Goal: Information Seeking & Learning: Check status

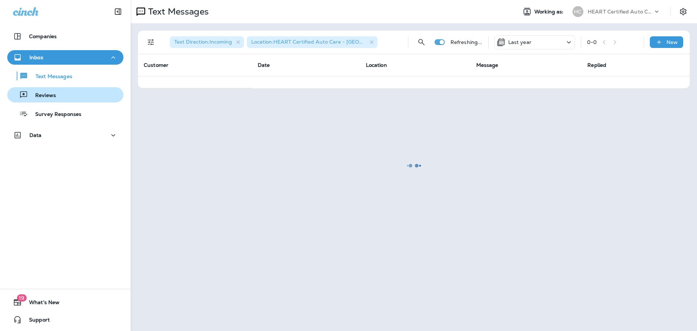
click at [64, 100] on div "Reviews" at bounding box center [65, 94] width 110 height 11
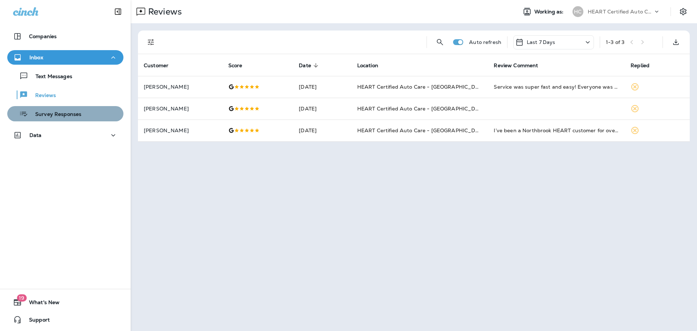
click at [66, 107] on button "Survey Responses" at bounding box center [65, 113] width 116 height 15
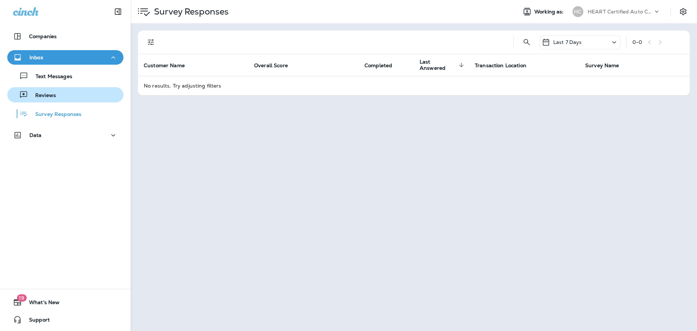
click at [64, 101] on button "Reviews" at bounding box center [65, 94] width 116 height 15
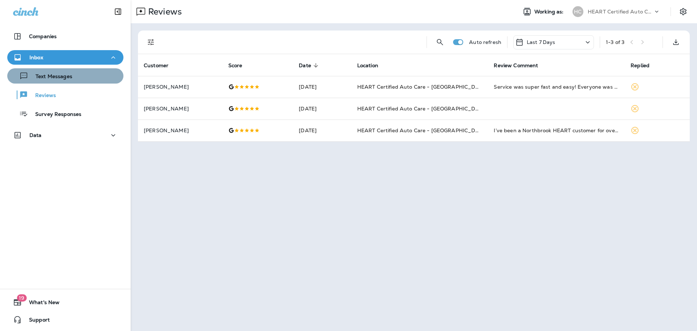
click at [67, 80] on p "Text Messages" at bounding box center [50, 76] width 44 height 7
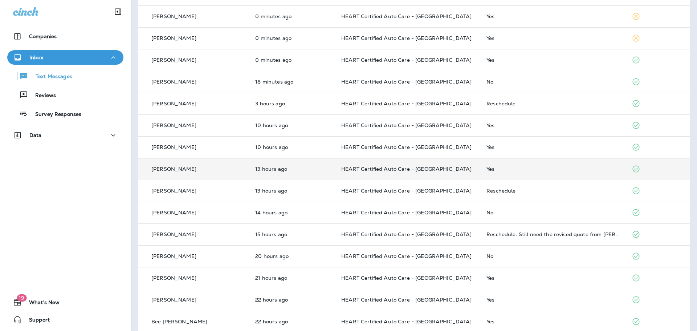
scroll to position [73, 0]
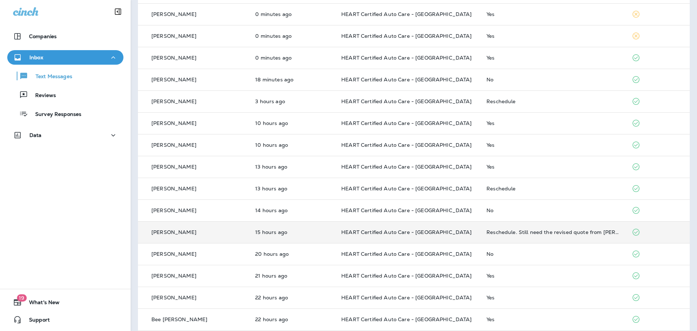
click at [515, 236] on td "Reschedule. Still need the revised quote from [PERSON_NAME]." at bounding box center [553, 232] width 145 height 22
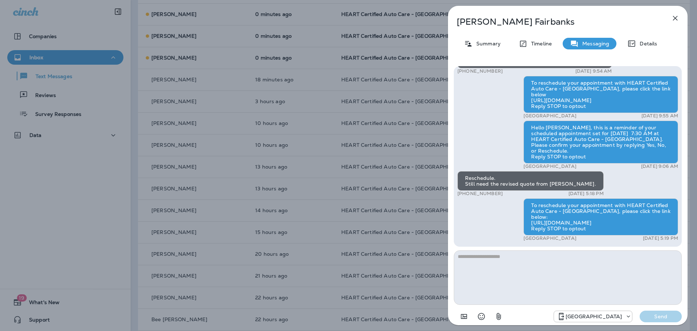
click at [675, 15] on icon "button" at bounding box center [675, 18] width 9 height 9
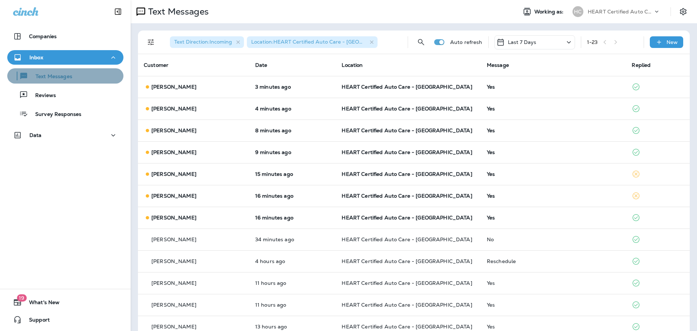
click at [76, 75] on div "Text Messages" at bounding box center [65, 75] width 110 height 11
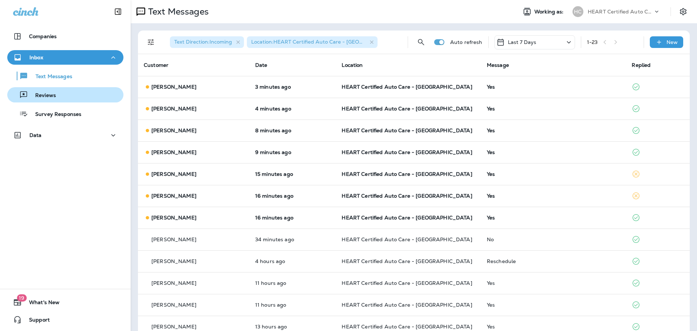
click at [72, 89] on button "Reviews" at bounding box center [65, 94] width 116 height 15
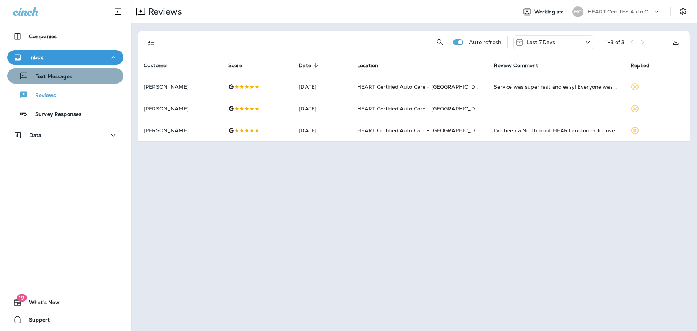
click at [84, 77] on div "Text Messages" at bounding box center [65, 75] width 110 height 11
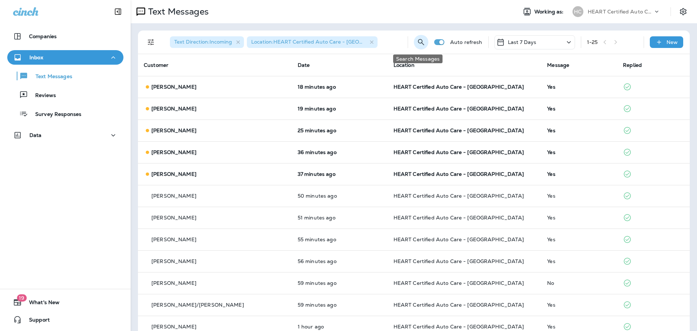
click at [419, 42] on icon "Search Messages" at bounding box center [421, 42] width 9 height 9
click at [394, 40] on input "text" at bounding box center [399, 41] width 65 height 19
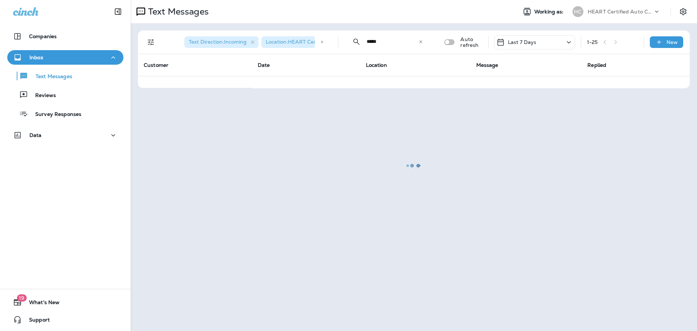
type input "*****"
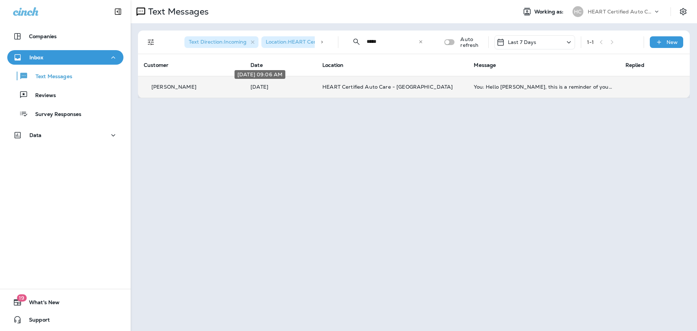
click at [301, 89] on p "[DATE]" at bounding box center [281, 87] width 60 height 6
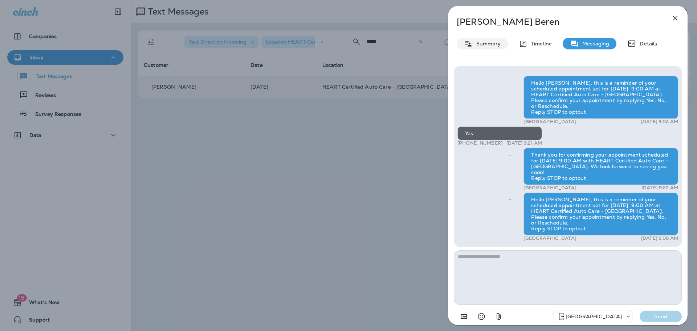
click at [489, 41] on p "Summary" at bounding box center [487, 44] width 28 height 6
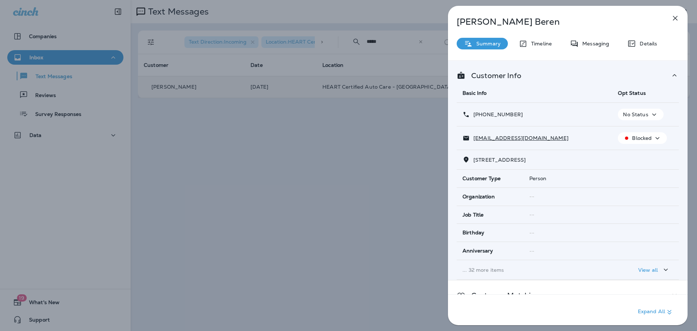
click at [642, 115] on p "No Status" at bounding box center [635, 115] width 25 height 6
click at [642, 128] on button "Opt out" at bounding box center [639, 131] width 52 height 17
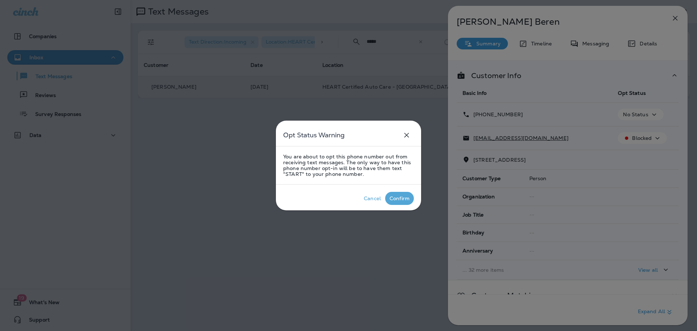
click at [401, 200] on div "Confirm" at bounding box center [400, 198] width 20 height 6
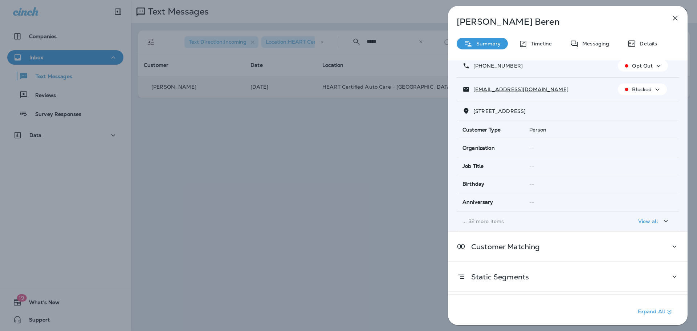
scroll to position [76, 0]
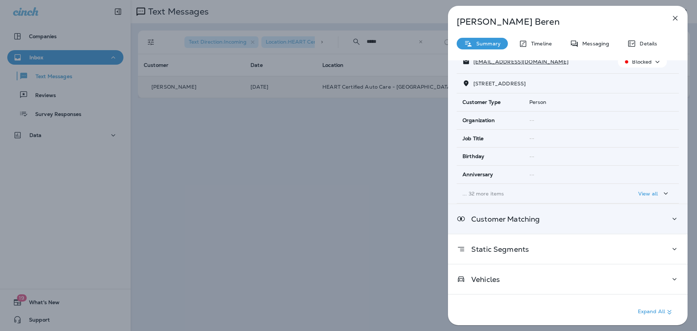
click at [521, 217] on p "Customer Matching" at bounding box center [503, 219] width 74 height 6
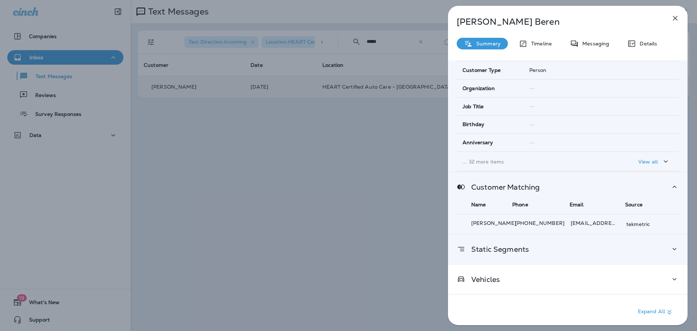
click at [531, 247] on div "Static Segments" at bounding box center [568, 248] width 222 height 9
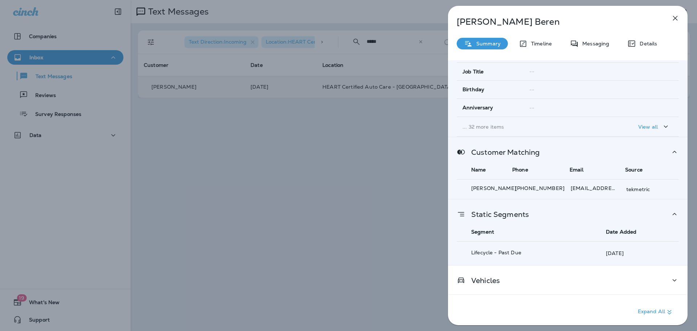
scroll to position [144, 0]
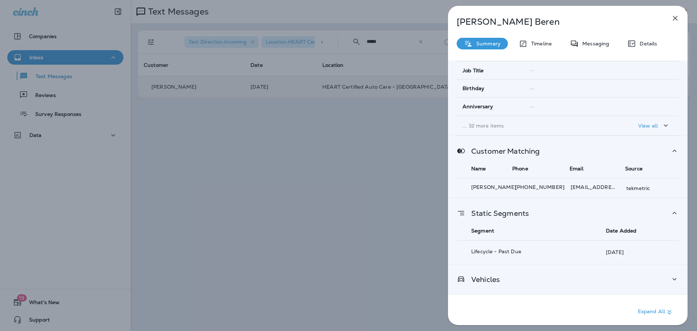
click at [501, 288] on div "Vehicles" at bounding box center [568, 278] width 240 height 29
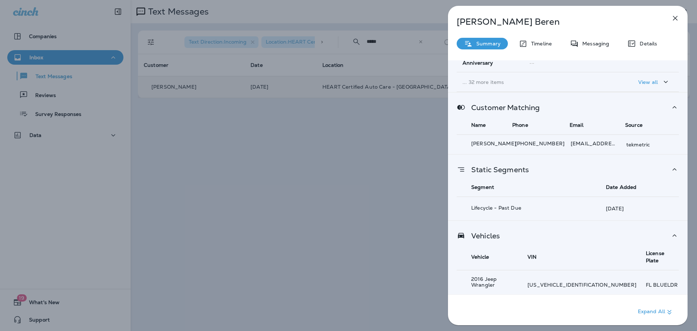
scroll to position [192, 0]
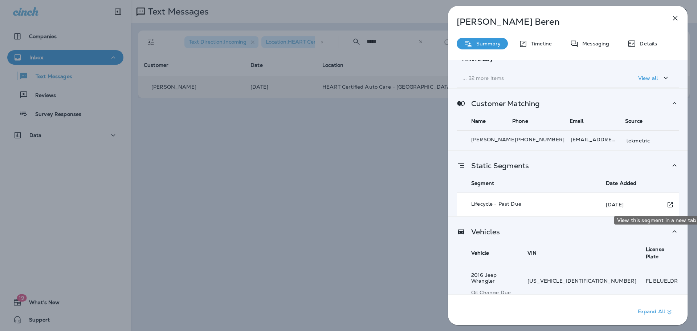
click at [667, 203] on icon "View this segment in a new tab" at bounding box center [670, 205] width 7 height 8
click at [675, 18] on icon "button" at bounding box center [675, 18] width 5 height 5
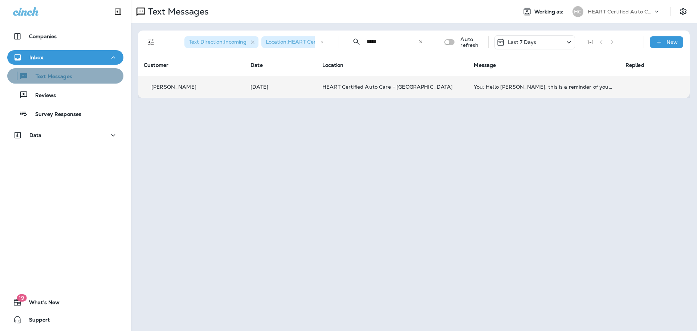
click at [65, 80] on p "Text Messages" at bounding box center [50, 76] width 44 height 7
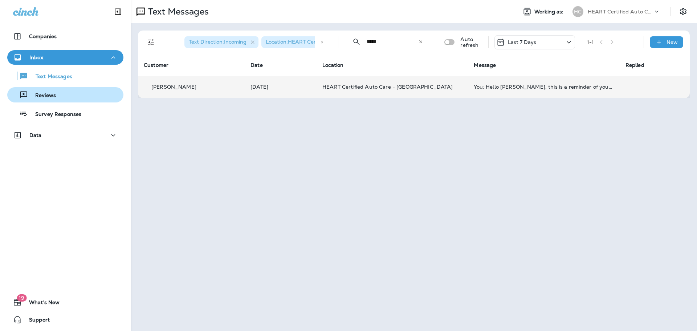
click at [64, 96] on div "Reviews" at bounding box center [65, 94] width 110 height 11
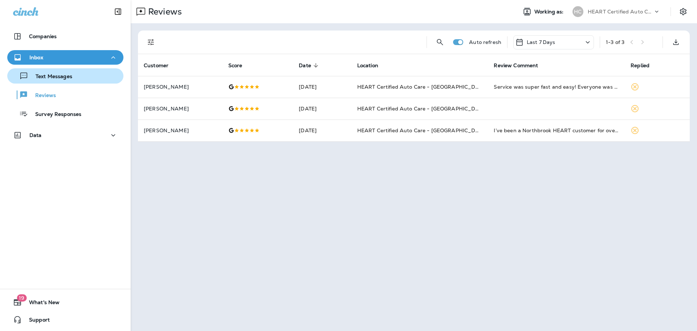
click at [69, 73] on p "Text Messages" at bounding box center [50, 76] width 44 height 7
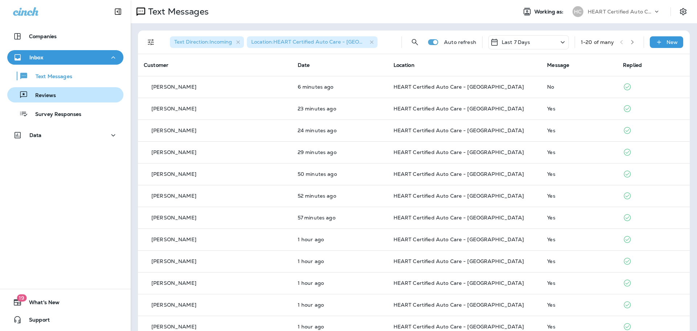
click at [54, 95] on p "Reviews" at bounding box center [42, 95] width 28 height 7
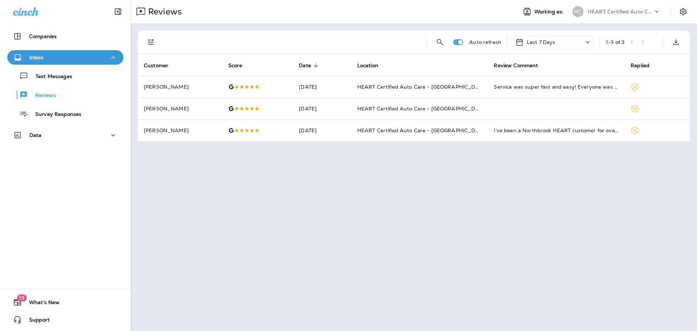
click at [47, 84] on div "Text Messages Reviews Survey Responses" at bounding box center [65, 93] width 116 height 57
click at [52, 76] on p "Text Messages" at bounding box center [50, 76] width 44 height 7
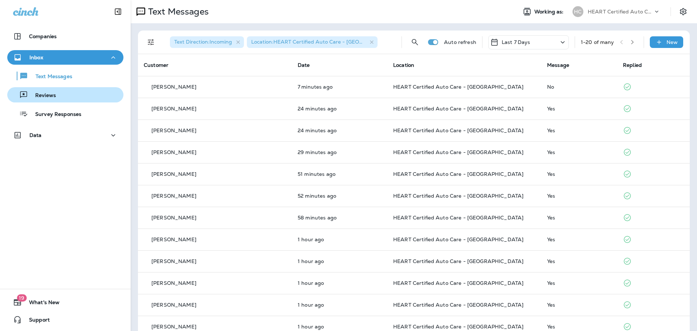
click at [54, 93] on p "Reviews" at bounding box center [42, 95] width 28 height 7
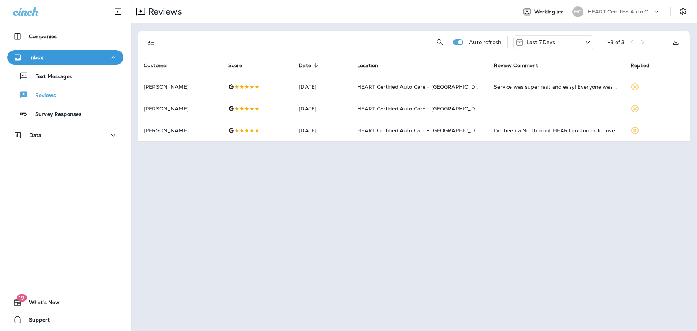
click at [59, 85] on div "Text Messages Reviews Survey Responses" at bounding box center [65, 93] width 116 height 57
click at [59, 80] on p "Text Messages" at bounding box center [50, 76] width 44 height 7
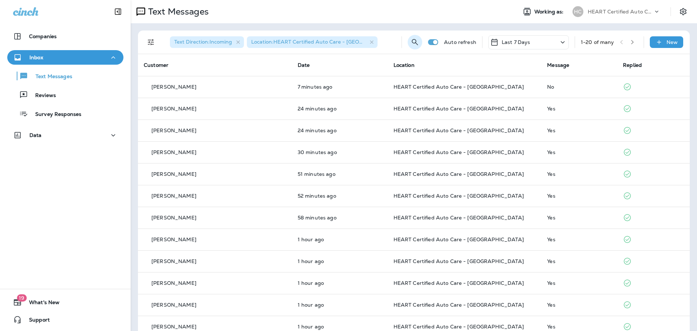
click at [411, 39] on icon "Search Messages" at bounding box center [415, 42] width 9 height 9
click at [380, 42] on input "text" at bounding box center [399, 41] width 65 height 19
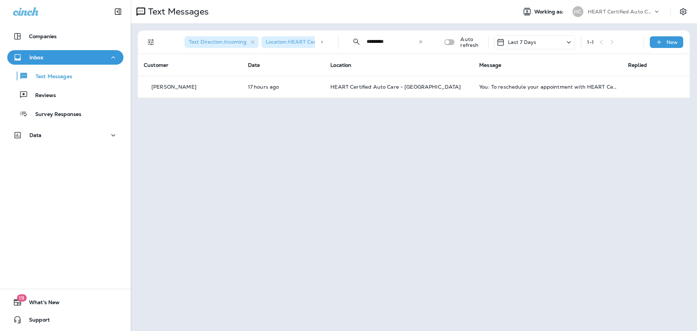
type input "*********"
click at [71, 74] on p "Text Messages" at bounding box center [50, 76] width 44 height 7
click at [68, 79] on p "Text Messages" at bounding box center [50, 76] width 44 height 7
click at [65, 90] on div "Reviews" at bounding box center [65, 94] width 110 height 11
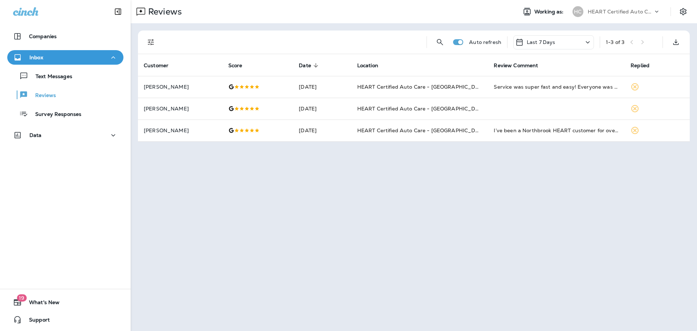
click at [68, 84] on div "Text Messages Reviews Survey Responses" at bounding box center [65, 93] width 116 height 57
click at [70, 79] on p "Text Messages" at bounding box center [50, 76] width 44 height 7
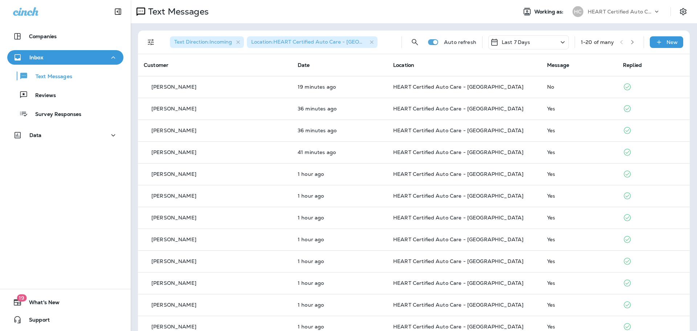
click at [630, 42] on icon "button" at bounding box center [632, 42] width 5 height 5
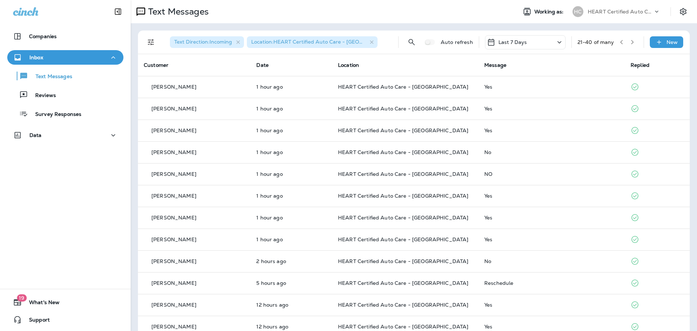
click at [75, 60] on div "Inbox" at bounding box center [65, 57] width 105 height 9
click at [74, 58] on div "Inbox" at bounding box center [65, 57] width 105 height 9
click at [409, 42] on icon "Search Messages" at bounding box center [412, 42] width 9 height 9
click at [385, 38] on input "text" at bounding box center [399, 41] width 65 height 19
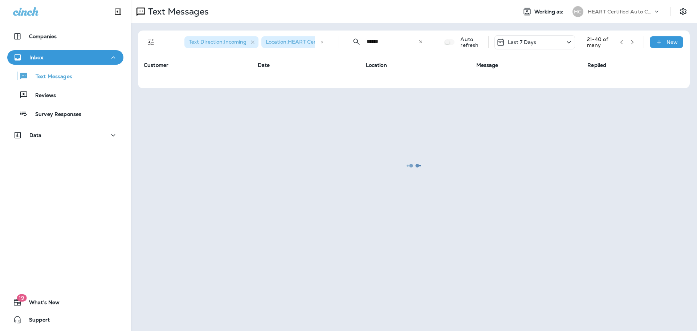
type input "******"
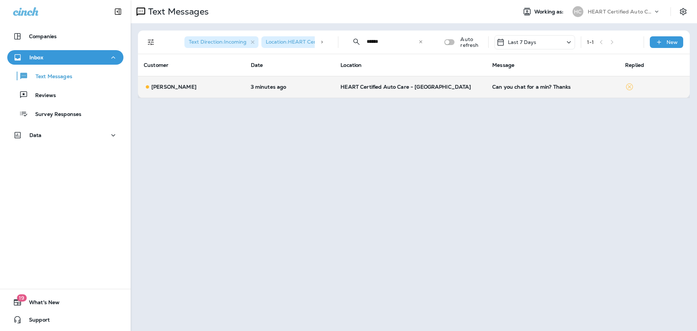
click at [518, 88] on div "Can you chat for a min? Thanks" at bounding box center [552, 87] width 121 height 6
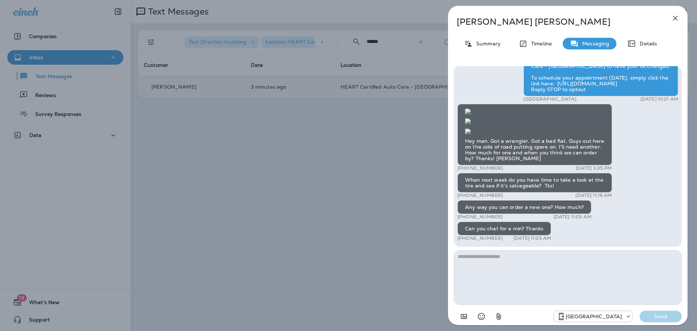
drag, startPoint x: 528, startPoint y: 238, endPoint x: 555, endPoint y: 242, distance: 27.5
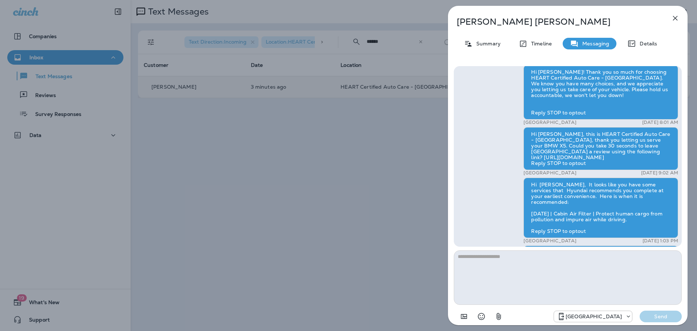
scroll to position [-472, 0]
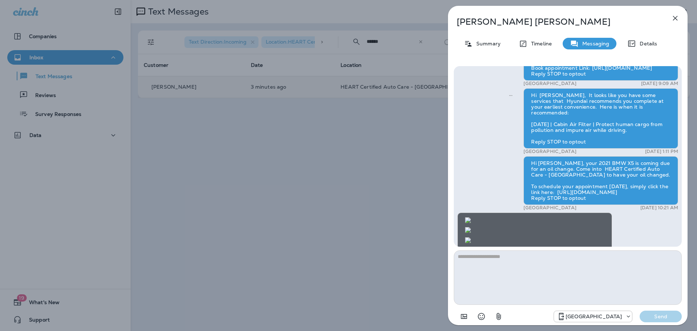
scroll to position [-109, 0]
click at [471, 238] on img at bounding box center [468, 241] width 6 height 6
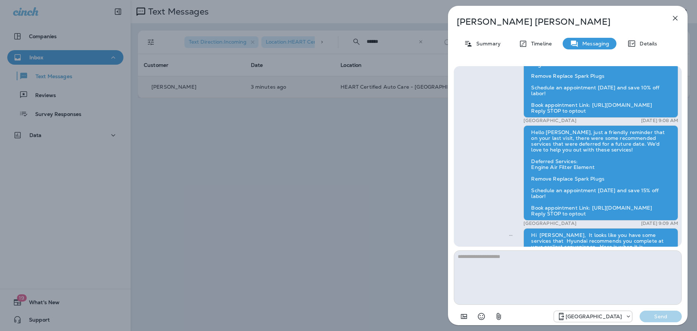
scroll to position [-254, 0]
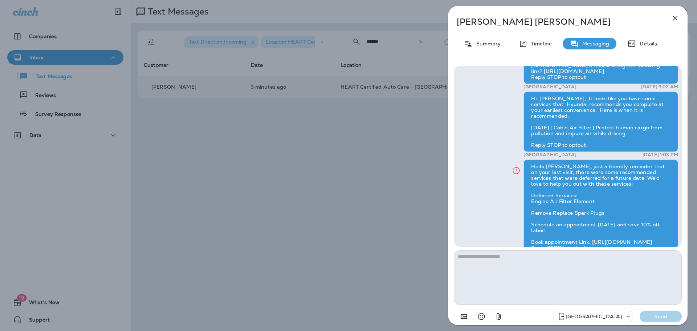
scroll to position [-400, 0]
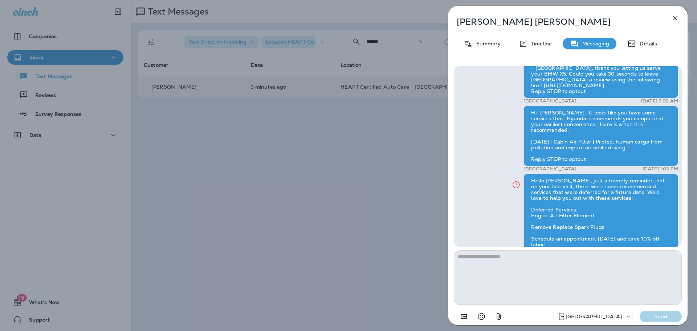
click at [675, 17] on icon "button" at bounding box center [675, 18] width 5 height 5
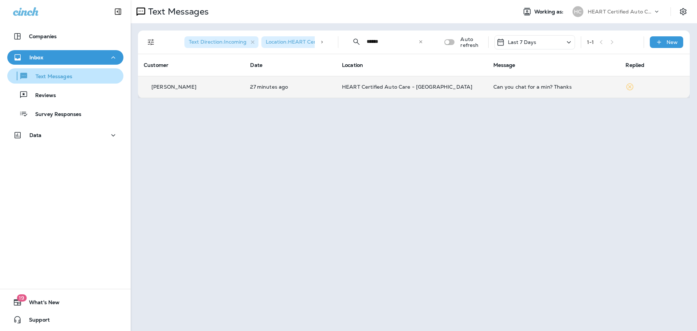
click at [63, 73] on div "Text Messages" at bounding box center [41, 75] width 62 height 11
click at [63, 75] on p "Text Messages" at bounding box center [50, 76] width 44 height 7
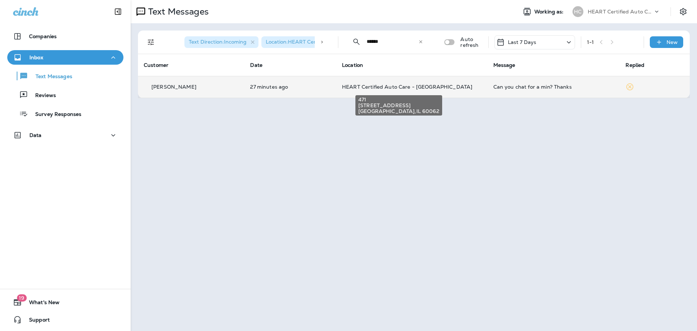
click at [384, 90] on div "471 [STREET_ADDRESS]" at bounding box center [399, 103] width 88 height 26
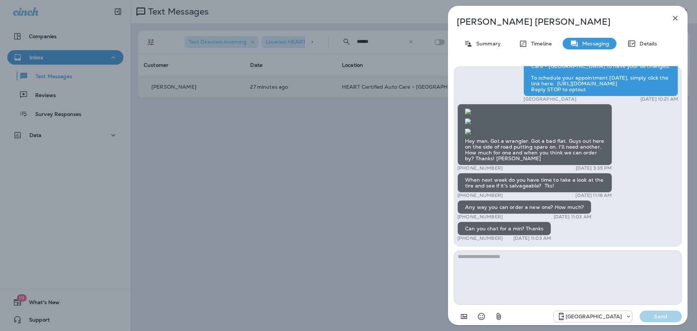
click at [676, 16] on icon "button" at bounding box center [675, 18] width 9 height 9
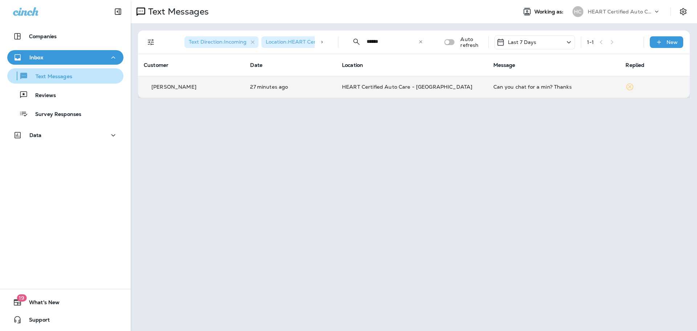
click at [50, 78] on p "Text Messages" at bounding box center [50, 76] width 44 height 7
click at [73, 76] on div "Text Messages" at bounding box center [65, 75] width 110 height 11
click at [420, 43] on icon at bounding box center [420, 41] width 5 height 5
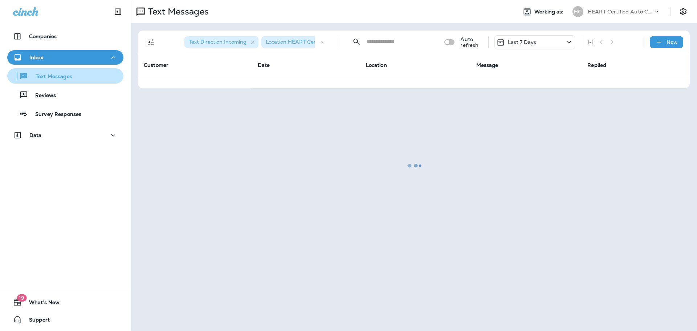
click at [64, 75] on p "Text Messages" at bounding box center [50, 76] width 44 height 7
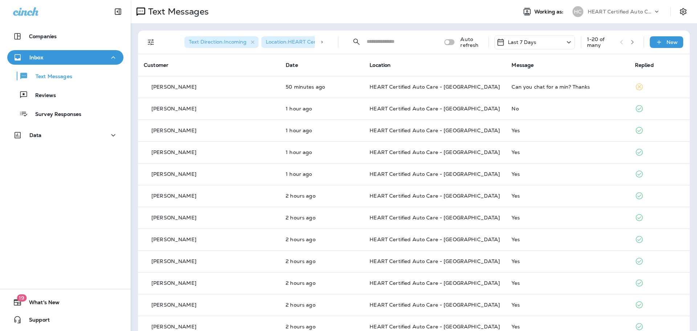
click at [369, 41] on input "text" at bounding box center [399, 41] width 65 height 19
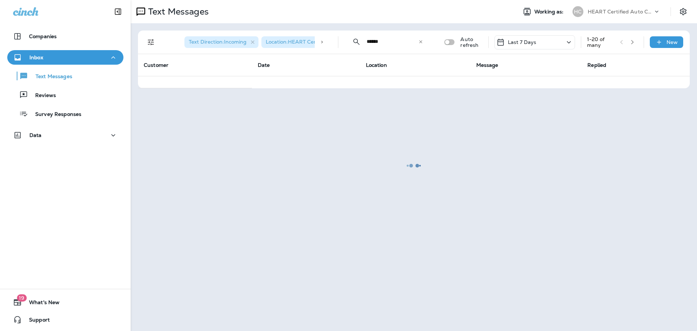
type input "******"
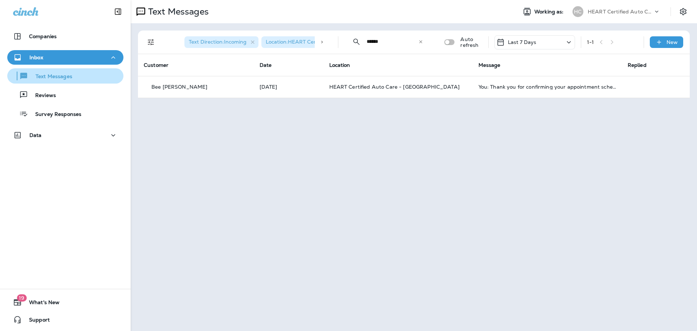
click at [44, 77] on p "Text Messages" at bounding box center [50, 76] width 44 height 7
click at [422, 41] on icon at bounding box center [420, 41] width 3 height 3
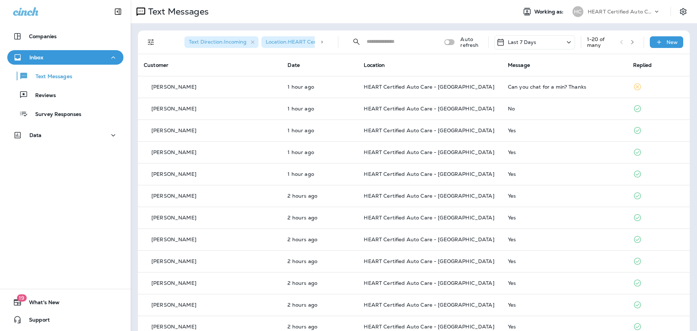
click at [380, 41] on input "text" at bounding box center [399, 41] width 65 height 19
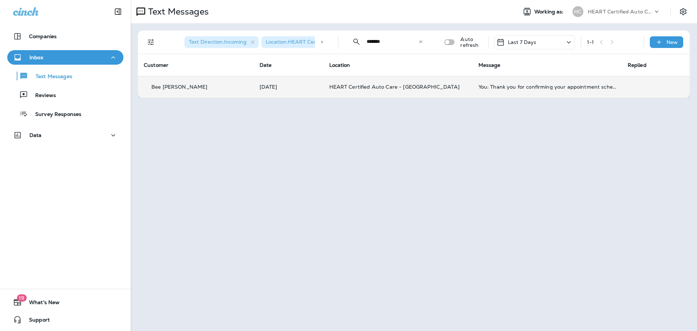
type input "*******"
click at [485, 80] on td "You: Thank you for confirming your appointment scheduled for [DATE] 12:00 PM wi…" at bounding box center [547, 87] width 149 height 22
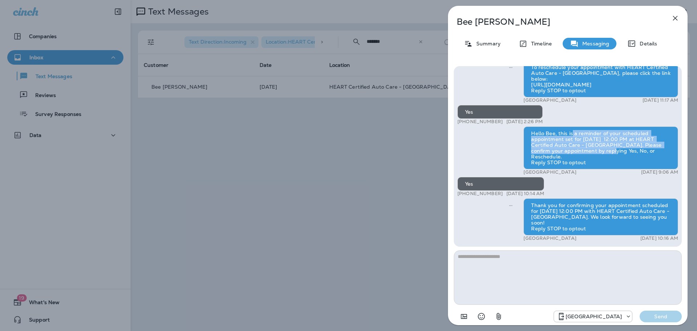
drag, startPoint x: 571, startPoint y: 143, endPoint x: 589, endPoint y: 163, distance: 27.0
click at [589, 163] on div "Hello Bee, this is a reminder of your scheduled appointment set for [DATE] 12:0…" at bounding box center [601, 147] width 155 height 43
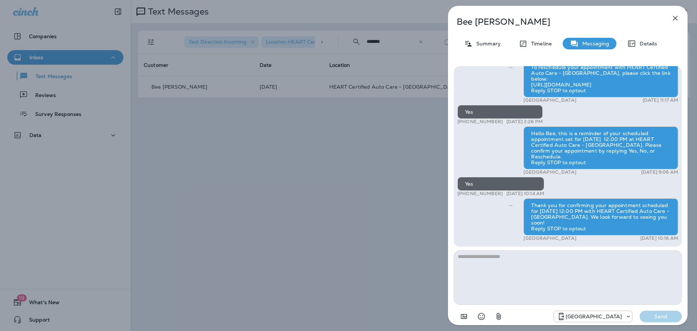
click at [673, 18] on icon "button" at bounding box center [675, 18] width 9 height 9
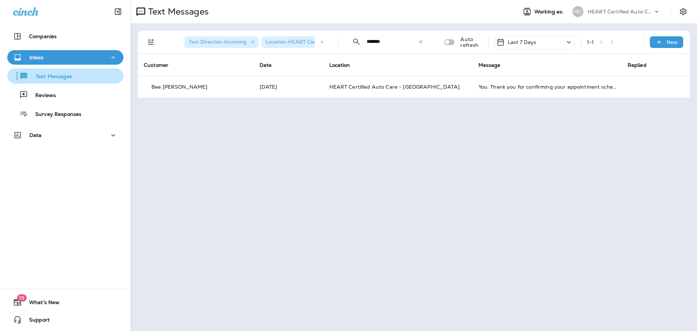
click at [61, 73] on p "Text Messages" at bounding box center [50, 76] width 44 height 7
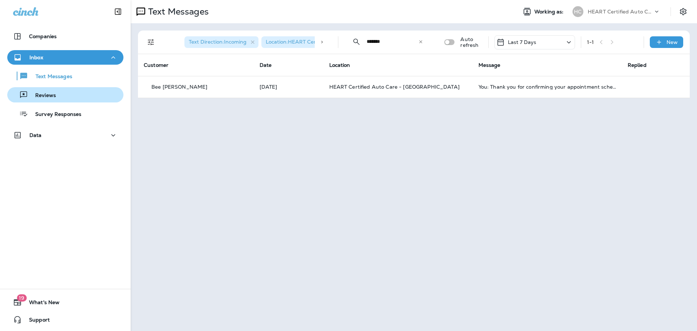
click at [61, 97] on div "Reviews" at bounding box center [65, 94] width 110 height 11
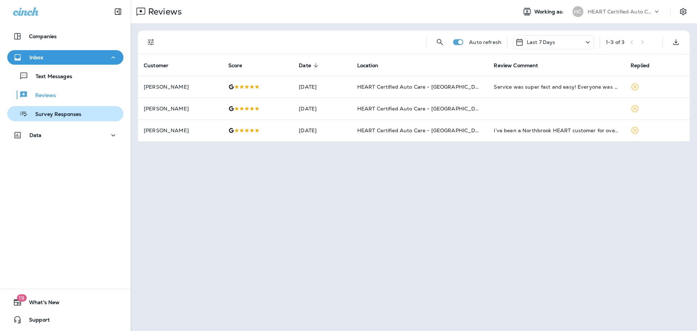
click at [94, 115] on div "Survey Responses" at bounding box center [65, 113] width 110 height 11
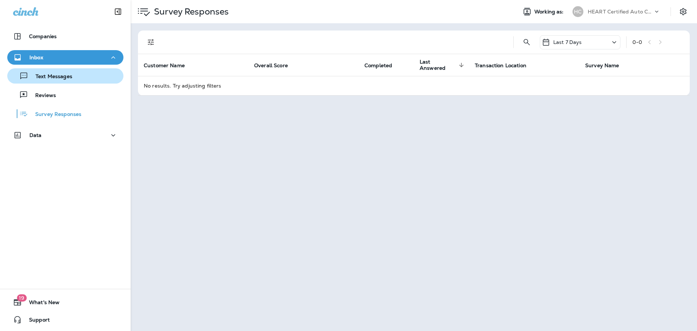
click at [69, 81] on button "Text Messages" at bounding box center [65, 75] width 116 height 15
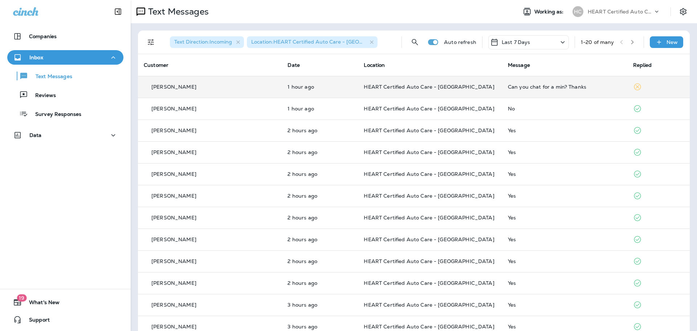
click at [282, 88] on td "1 hour ago" at bounding box center [320, 87] width 76 height 22
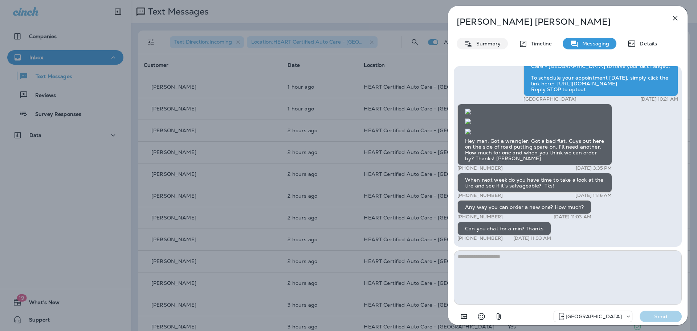
click at [496, 44] on p "Summary" at bounding box center [487, 44] width 28 height 6
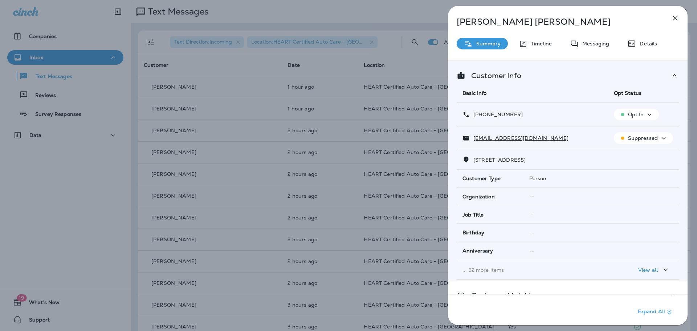
click at [678, 16] on icon "button" at bounding box center [675, 18] width 9 height 9
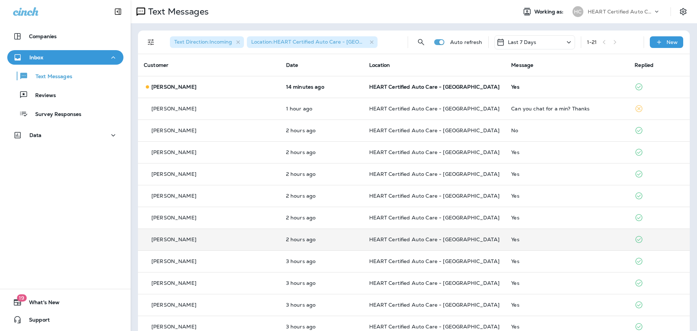
click at [227, 76] on th "Customer" at bounding box center [209, 65] width 142 height 22
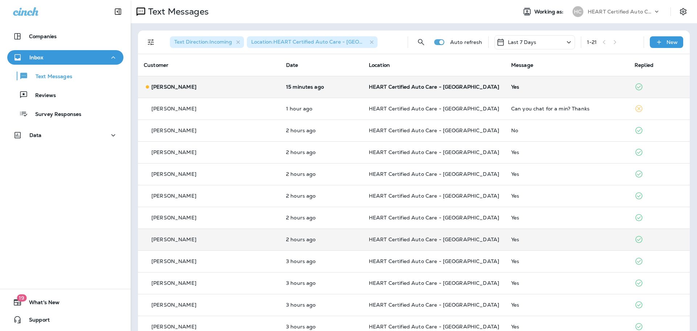
click at [181, 81] on td "[PERSON_NAME]" at bounding box center [209, 87] width 142 height 22
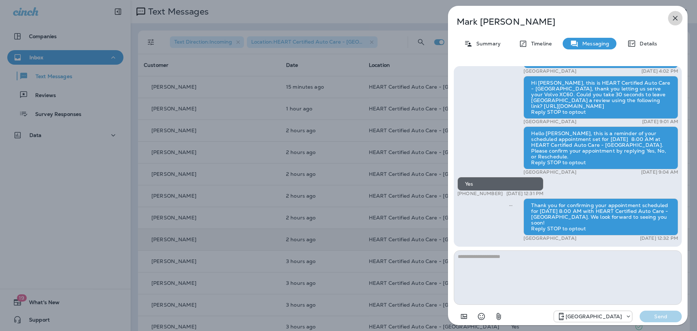
click at [670, 16] on button "button" at bounding box center [675, 18] width 15 height 15
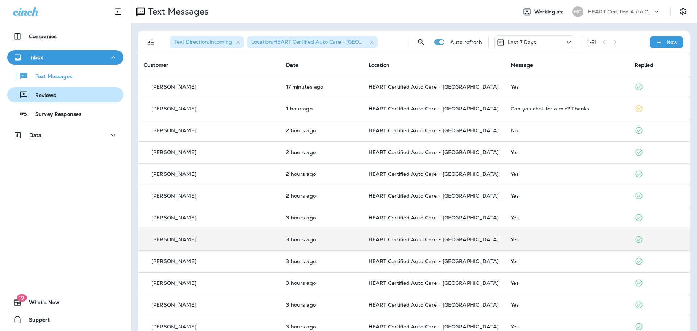
click at [41, 90] on div "Reviews" at bounding box center [33, 94] width 46 height 11
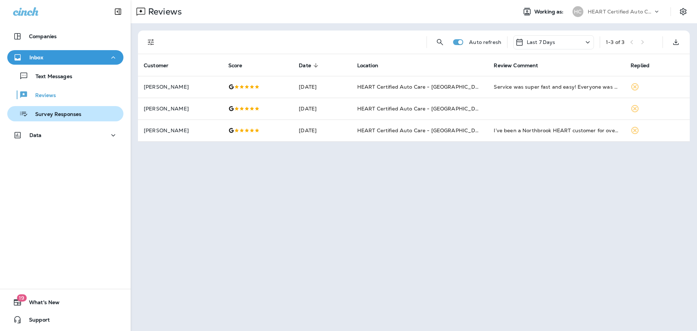
click at [64, 117] on p "Survey Responses" at bounding box center [54, 114] width 53 height 7
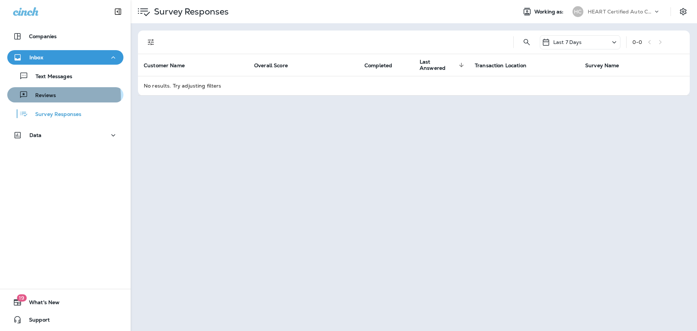
click at [49, 97] on p "Reviews" at bounding box center [42, 95] width 28 height 7
